Goal: Information Seeking & Learning: Compare options

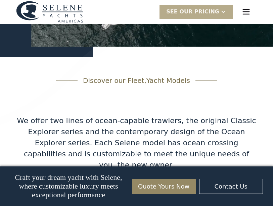
scroll to position [1038, 0]
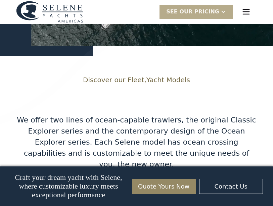
click at [246, 8] on img "menu" at bounding box center [245, 11] width 9 height 9
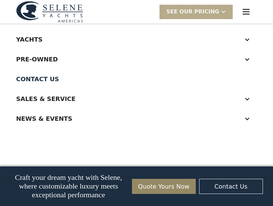
click at [33, 38] on div "Yachts" at bounding box center [129, 39] width 227 height 9
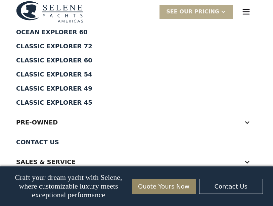
scroll to position [57, 0]
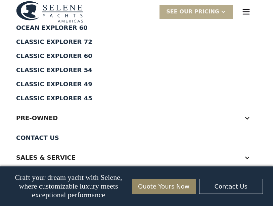
click at [37, 113] on div "Pre-Owned" at bounding box center [129, 117] width 227 height 9
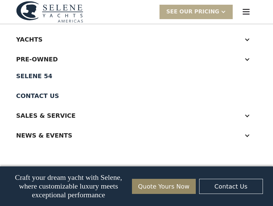
click at [40, 59] on div "Pre-Owned" at bounding box center [129, 59] width 227 height 9
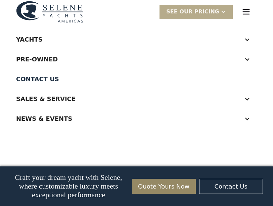
click at [39, 56] on div "Pre-Owned" at bounding box center [129, 59] width 227 height 9
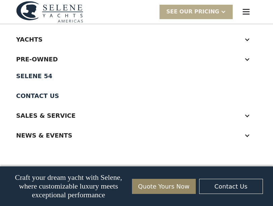
scroll to position [956, 0]
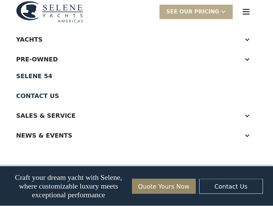
click at [29, 38] on div "Yachts" at bounding box center [129, 39] width 227 height 9
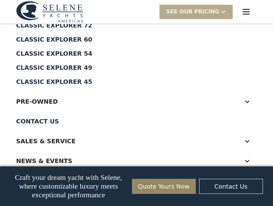
scroll to position [73, 0]
click at [64, 80] on div "Classic Explorer 45" at bounding box center [136, 82] width 241 height 6
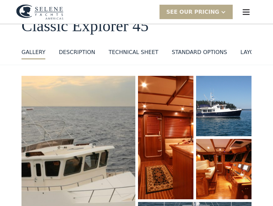
scroll to position [45, 0]
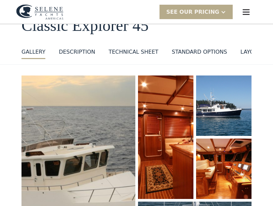
click at [36, 49] on div "GALLERY" at bounding box center [33, 52] width 24 height 8
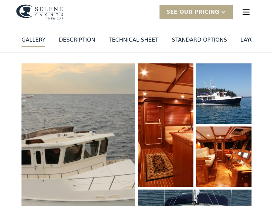
scroll to position [57, 0]
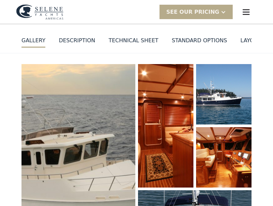
click at [32, 38] on div "GALLERY" at bounding box center [33, 41] width 24 height 8
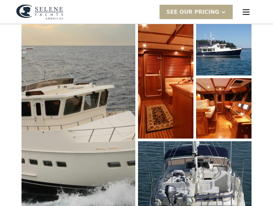
scroll to position [120, 0]
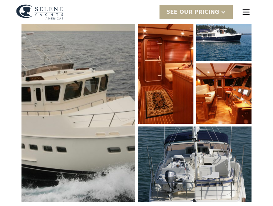
click at [87, 99] on img "open lightbox" at bounding box center [78, 101] width 114 height 202
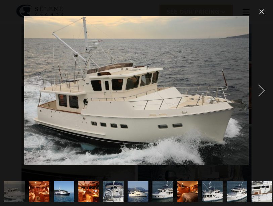
click at [259, 90] on div "next image" at bounding box center [261, 90] width 23 height 173
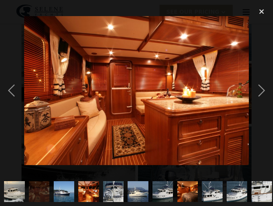
click at [261, 92] on div "next image" at bounding box center [261, 90] width 23 height 173
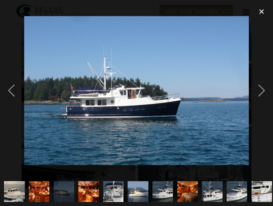
click at [261, 90] on div "next image" at bounding box center [261, 90] width 23 height 173
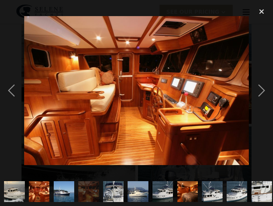
click at [263, 89] on div "next image" at bounding box center [261, 90] width 23 height 173
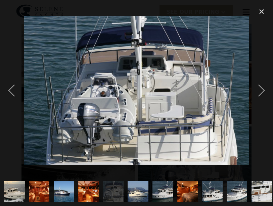
click at [262, 89] on div "next image" at bounding box center [261, 90] width 23 height 173
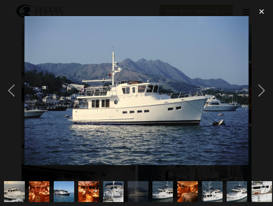
click at [262, 90] on div "next image" at bounding box center [261, 90] width 23 height 173
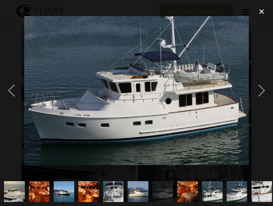
click at [262, 92] on div "next image" at bounding box center [261, 90] width 23 height 173
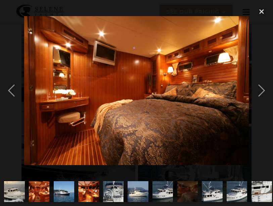
click at [267, 88] on div "next image" at bounding box center [261, 90] width 23 height 173
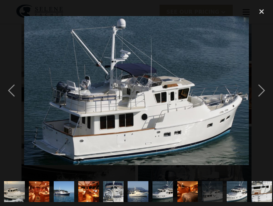
click at [260, 90] on div "next image" at bounding box center [261, 90] width 23 height 173
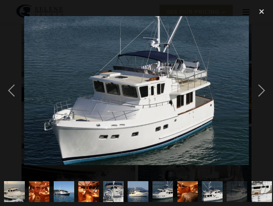
click at [260, 92] on div "next image" at bounding box center [261, 90] width 23 height 173
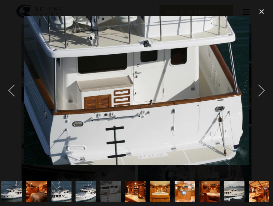
scroll to position [0, 151]
click at [267, 88] on div "next image" at bounding box center [261, 90] width 23 height 173
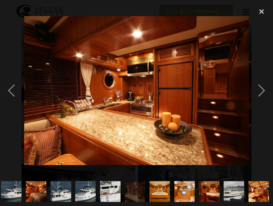
click at [262, 90] on div "next image" at bounding box center [261, 90] width 23 height 173
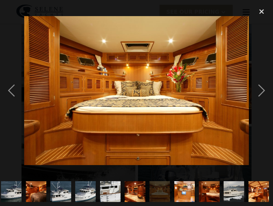
click at [265, 90] on div "next image" at bounding box center [261, 90] width 23 height 173
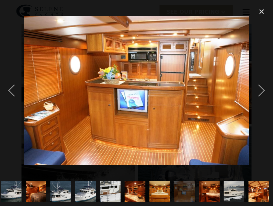
click at [262, 89] on div "next image" at bounding box center [261, 90] width 23 height 173
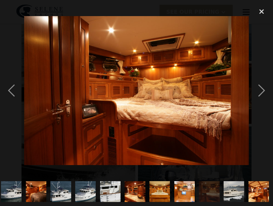
click at [264, 89] on div "next image" at bounding box center [261, 90] width 23 height 173
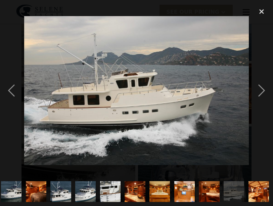
click at [262, 90] on div "next image" at bounding box center [261, 90] width 23 height 173
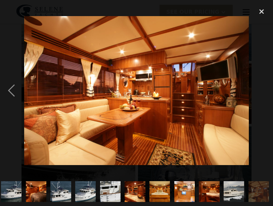
click at [261, 10] on div "close lightbox" at bounding box center [261, 11] width 23 height 15
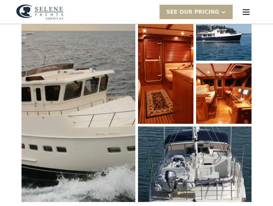
scroll to position [0, 0]
click at [201, 9] on div "SEE Our Pricing" at bounding box center [192, 12] width 53 height 8
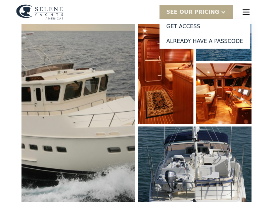
click at [216, 6] on div "SEE Our Pricing" at bounding box center [195, 12] width 73 height 14
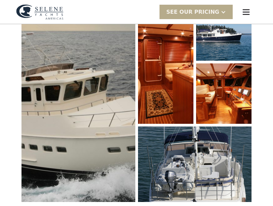
click at [209, 7] on div "SEE Our Pricing" at bounding box center [195, 12] width 73 height 14
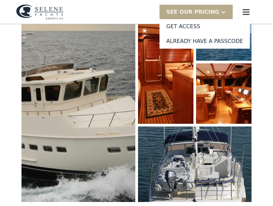
click at [224, 92] on img "open lightbox" at bounding box center [224, 93] width 56 height 61
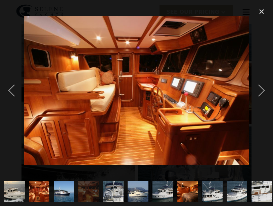
click at [267, 9] on div "close lightbox" at bounding box center [261, 11] width 23 height 15
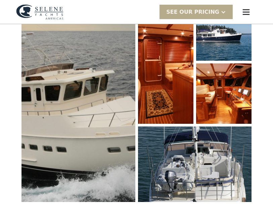
scroll to position [75, 0]
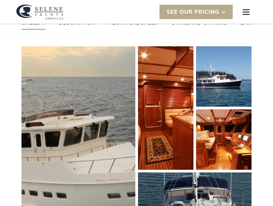
click at [246, 11] on img "menu" at bounding box center [245, 11] width 9 height 9
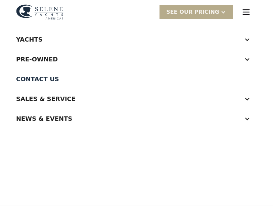
click at [32, 38] on div "Yachts" at bounding box center [129, 39] width 227 height 9
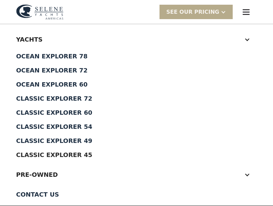
click at [58, 124] on div "Classic Explorer 54" at bounding box center [136, 127] width 241 height 6
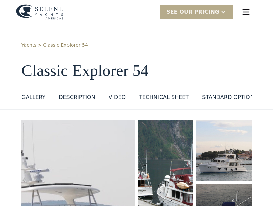
click at [35, 94] on div "GALLERY" at bounding box center [33, 97] width 24 height 8
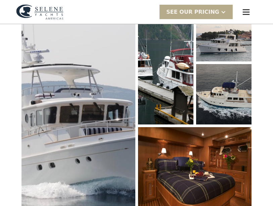
scroll to position [120, 0]
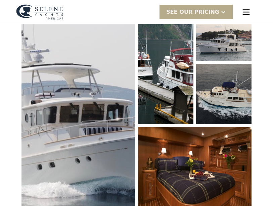
click at [70, 126] on img "open lightbox" at bounding box center [78, 106] width 114 height 211
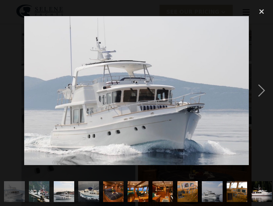
scroll to position [0, 0]
click at [261, 91] on div "next image" at bounding box center [261, 90] width 23 height 173
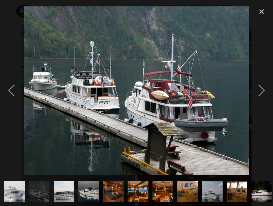
click at [258, 92] on div "next image" at bounding box center [261, 90] width 23 height 173
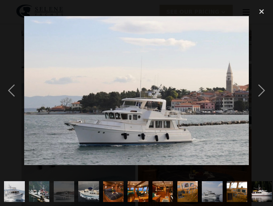
click at [262, 90] on div "next image" at bounding box center [261, 90] width 23 height 173
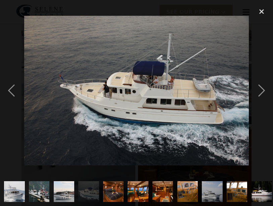
click at [260, 93] on div "next image" at bounding box center [261, 90] width 23 height 173
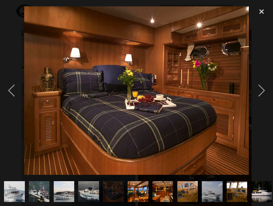
click at [261, 92] on div "next image" at bounding box center [261, 90] width 23 height 173
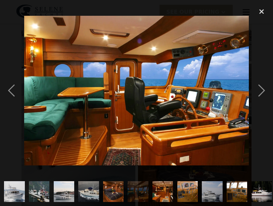
click at [261, 91] on div "next image" at bounding box center [261, 90] width 23 height 173
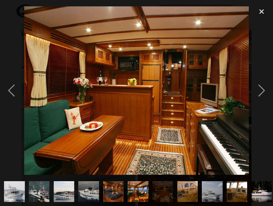
click at [261, 89] on div "next image" at bounding box center [261, 90] width 23 height 173
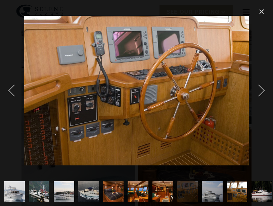
click at [260, 90] on div "next image" at bounding box center [261, 90] width 23 height 173
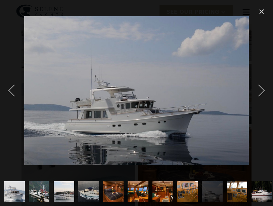
click at [261, 94] on div "next image" at bounding box center [261, 90] width 23 height 173
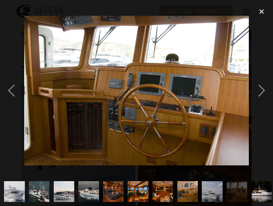
click at [260, 88] on div "next image" at bounding box center [261, 90] width 23 height 173
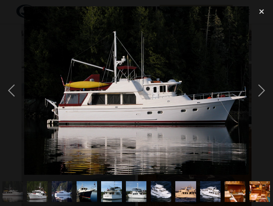
scroll to position [0, 249]
click at [260, 91] on div "next image" at bounding box center [261, 90] width 23 height 173
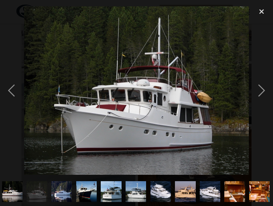
click at [258, 91] on div "next image" at bounding box center [261, 90] width 23 height 173
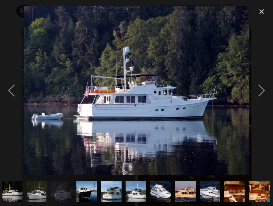
click at [263, 89] on div "next image" at bounding box center [261, 90] width 23 height 173
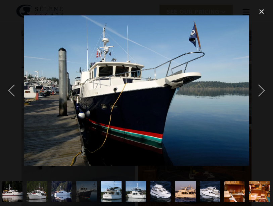
click at [261, 90] on div "next image" at bounding box center [261, 90] width 23 height 173
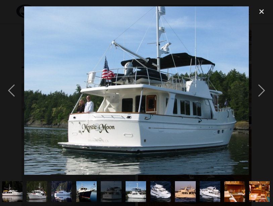
click at [270, 90] on div "next image" at bounding box center [261, 90] width 23 height 173
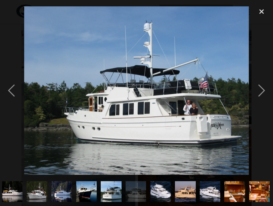
click at [260, 89] on div "next image" at bounding box center [261, 90] width 23 height 173
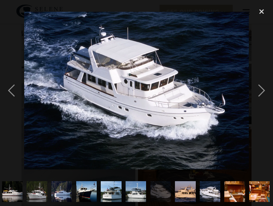
click at [261, 92] on div "next image" at bounding box center [261, 90] width 23 height 173
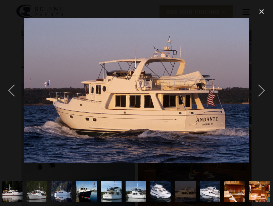
click at [267, 87] on div "next image" at bounding box center [261, 90] width 23 height 173
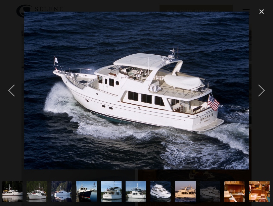
click at [267, 90] on div "next image" at bounding box center [261, 90] width 23 height 173
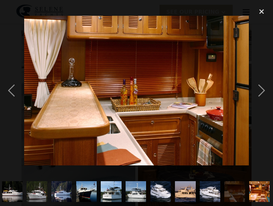
click at [262, 86] on div "next image" at bounding box center [261, 90] width 23 height 173
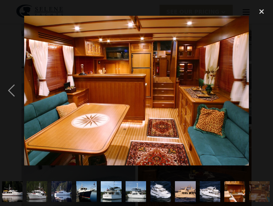
click at [259, 8] on div "close lightbox" at bounding box center [261, 11] width 23 height 15
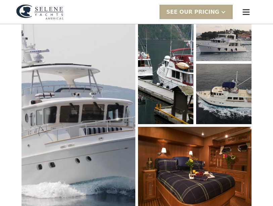
scroll to position [0, 0]
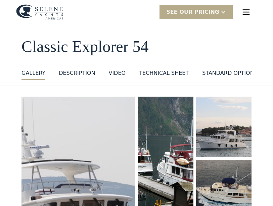
scroll to position [25, 0]
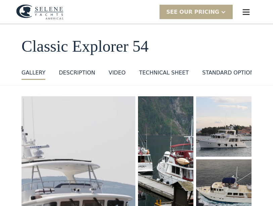
click at [35, 69] on div "GALLERY" at bounding box center [33, 73] width 24 height 8
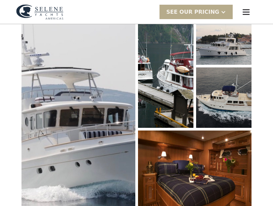
scroll to position [120, 0]
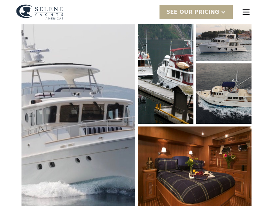
click at [245, 10] on img "menu" at bounding box center [245, 11] width 9 height 9
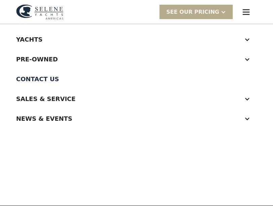
click at [32, 39] on div "Yachts" at bounding box center [129, 39] width 227 height 9
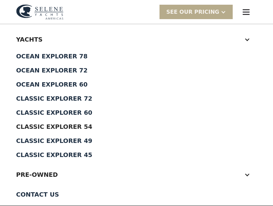
click at [48, 53] on div "Ocean Explorer 78" at bounding box center [136, 56] width 241 height 6
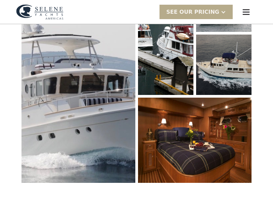
scroll to position [150, 0]
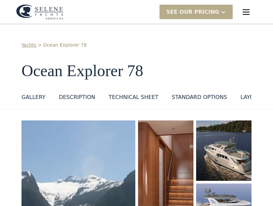
click at [36, 93] on div "GALLERY" at bounding box center [33, 97] width 24 height 8
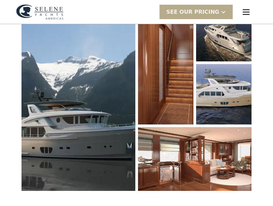
scroll to position [120, 0]
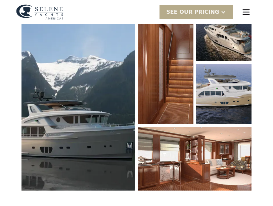
click at [84, 100] on img "open lightbox" at bounding box center [78, 96] width 114 height 190
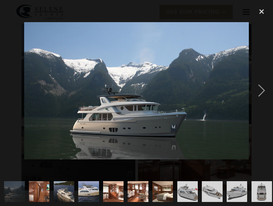
click at [260, 86] on div "next image" at bounding box center [261, 90] width 23 height 173
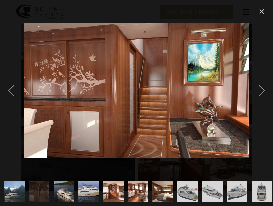
click at [266, 88] on div "next image" at bounding box center [261, 90] width 23 height 173
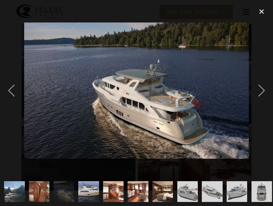
click at [266, 90] on div "next image" at bounding box center [261, 90] width 23 height 173
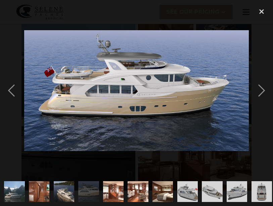
scroll to position [0, 0]
click at [262, 91] on div "next image" at bounding box center [261, 90] width 23 height 173
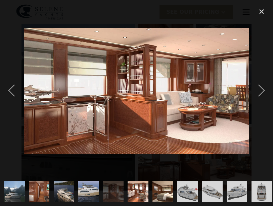
click at [261, 89] on div "next image" at bounding box center [261, 90] width 23 height 173
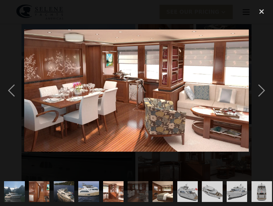
click at [260, 91] on div "next image" at bounding box center [261, 90] width 23 height 173
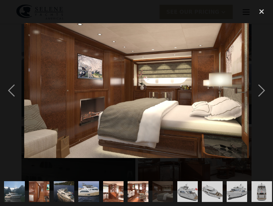
click at [262, 90] on div "next image" at bounding box center [261, 90] width 23 height 173
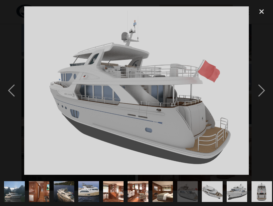
click at [260, 93] on div "next image" at bounding box center [261, 90] width 23 height 173
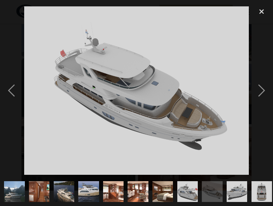
click at [267, 92] on div "next image" at bounding box center [261, 90] width 23 height 173
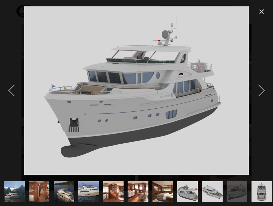
click at [267, 87] on div "next image" at bounding box center [261, 90] width 23 height 173
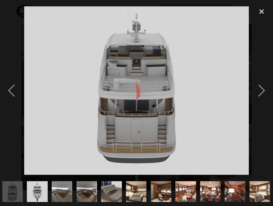
scroll to position [0, 249]
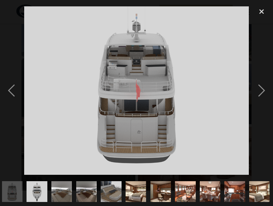
click at [261, 94] on div "next image" at bounding box center [261, 90] width 23 height 173
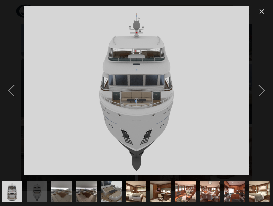
click at [261, 89] on div "next image" at bounding box center [261, 90] width 23 height 173
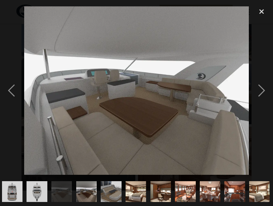
click at [270, 89] on div "next image" at bounding box center [261, 90] width 23 height 173
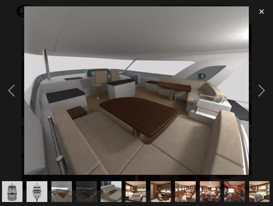
click at [261, 90] on div "next image" at bounding box center [261, 90] width 23 height 173
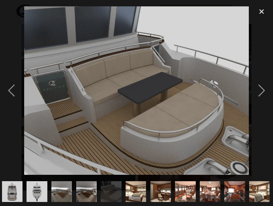
click at [267, 90] on div "next image" at bounding box center [261, 90] width 23 height 173
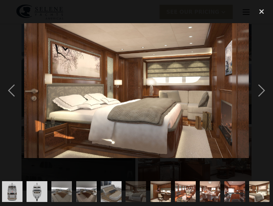
click at [262, 88] on div "next image" at bounding box center [261, 90] width 23 height 173
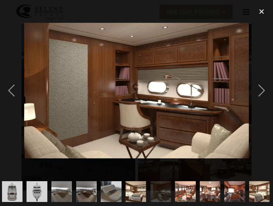
click at [268, 91] on div "next image" at bounding box center [261, 90] width 23 height 173
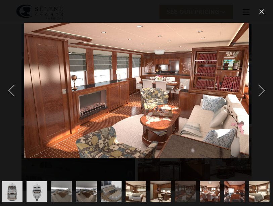
click at [260, 89] on div "next image" at bounding box center [261, 90] width 23 height 173
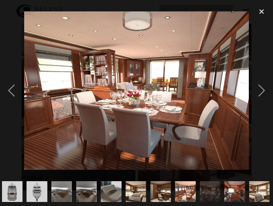
click at [260, 92] on div "next image" at bounding box center [261, 90] width 23 height 173
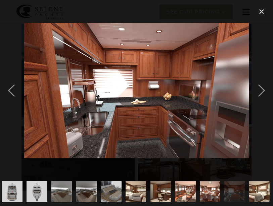
click at [263, 91] on div "next image" at bounding box center [261, 90] width 23 height 173
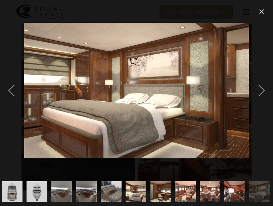
click at [271, 91] on div "next image" at bounding box center [261, 90] width 23 height 173
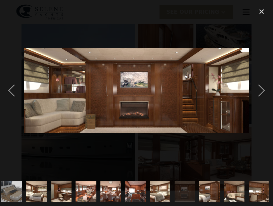
scroll to position [0, 349]
click at [260, 90] on div "next image" at bounding box center [261, 90] width 23 height 173
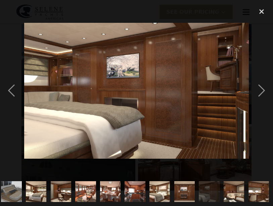
click at [262, 91] on div "next image" at bounding box center [261, 90] width 23 height 173
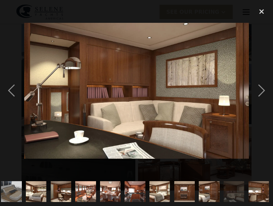
click at [260, 92] on div "next image" at bounding box center [261, 90] width 23 height 173
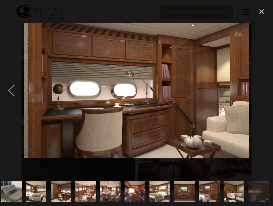
click at [134, 191] on img "show item 20 of 25" at bounding box center [135, 191] width 34 height 20
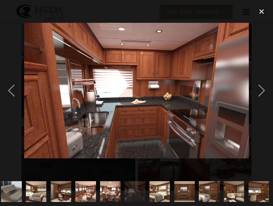
click at [111, 190] on img "show item 19 of 25" at bounding box center [110, 191] width 29 height 20
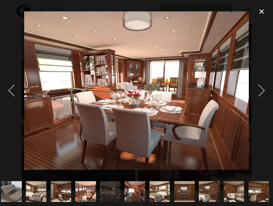
click at [65, 197] on img "show item 17 of 25" at bounding box center [61, 191] width 34 height 20
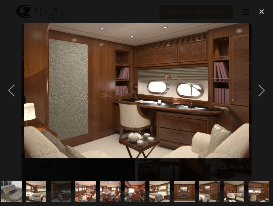
click at [189, 190] on img "show item 22 of 25" at bounding box center [184, 191] width 54 height 20
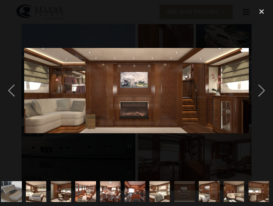
click at [138, 91] on img at bounding box center [136, 90] width 225 height 85
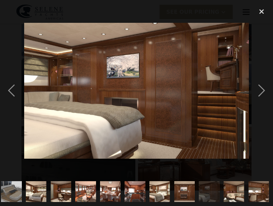
click at [263, 10] on div "close lightbox" at bounding box center [261, 11] width 23 height 15
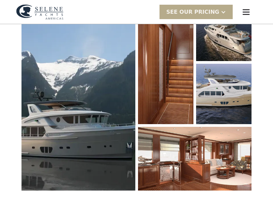
scroll to position [0, 0]
click at [244, 9] on img "menu" at bounding box center [245, 11] width 9 height 9
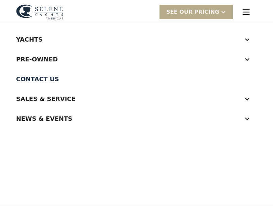
click at [37, 57] on div "Pre-Owned" at bounding box center [129, 59] width 227 height 9
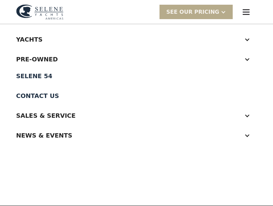
click at [35, 74] on div "Selene 54" at bounding box center [136, 76] width 241 height 6
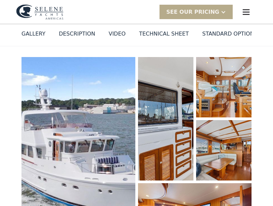
scroll to position [64, 0]
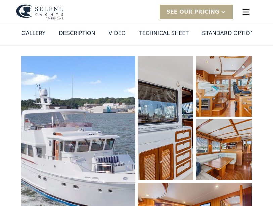
click at [32, 32] on div "GALLERY" at bounding box center [33, 33] width 24 height 8
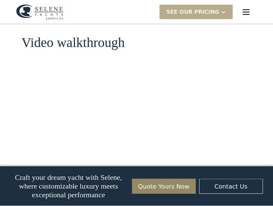
scroll to position [746, 0]
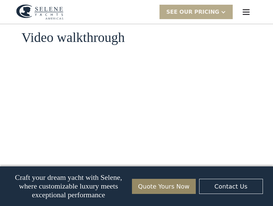
click at [244, 11] on img "menu" at bounding box center [245, 11] width 9 height 9
